Goal: Find contact information: Find contact information

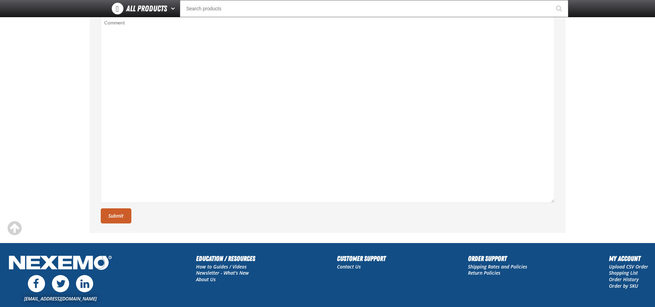
scroll to position [257, 0]
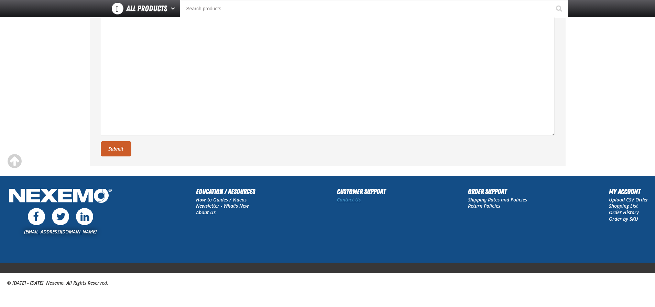
click at [351, 200] on link "Contact Us" at bounding box center [349, 199] width 24 height 7
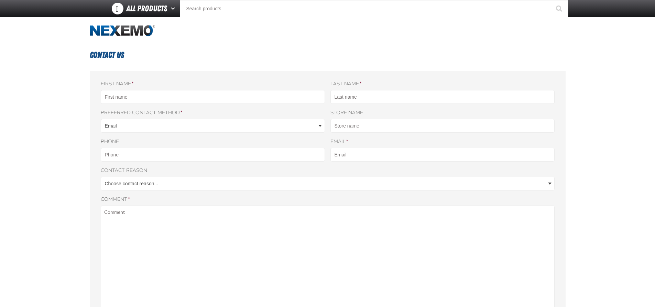
scroll to position [257, 0]
